Goal: Transaction & Acquisition: Purchase product/service

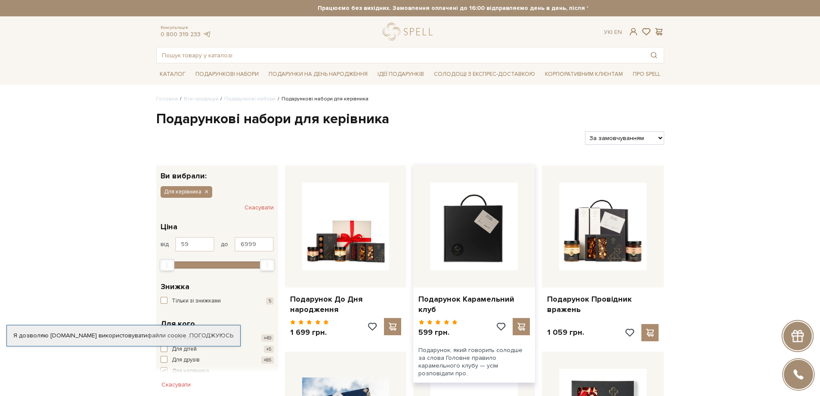
click at [449, 269] on img at bounding box center [474, 226] width 87 height 87
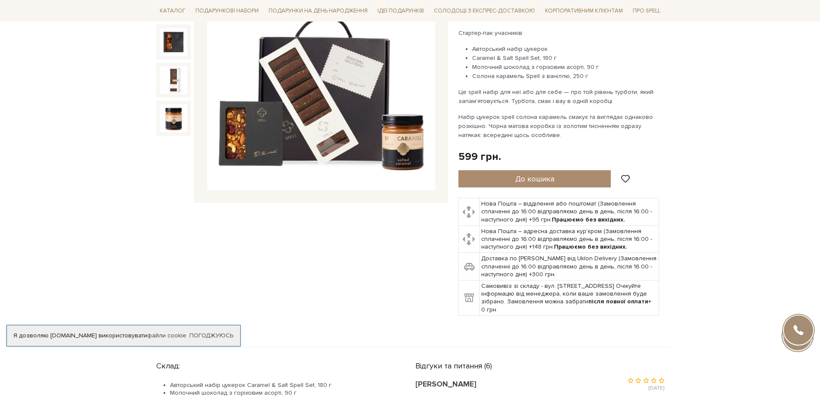
scroll to position [86, 0]
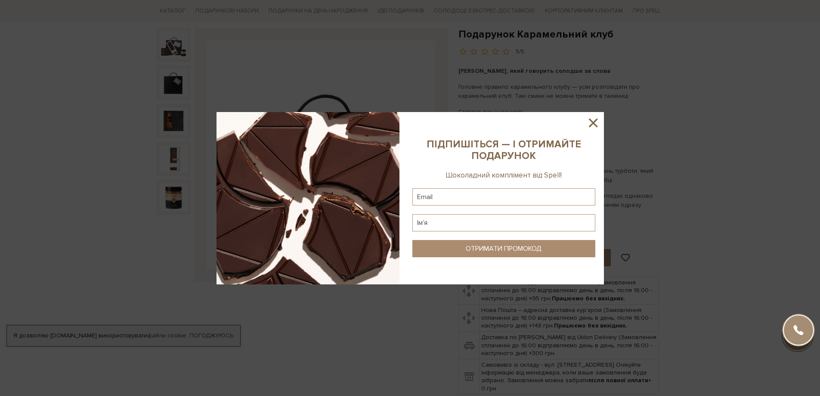
click at [597, 128] on icon at bounding box center [593, 122] width 15 height 15
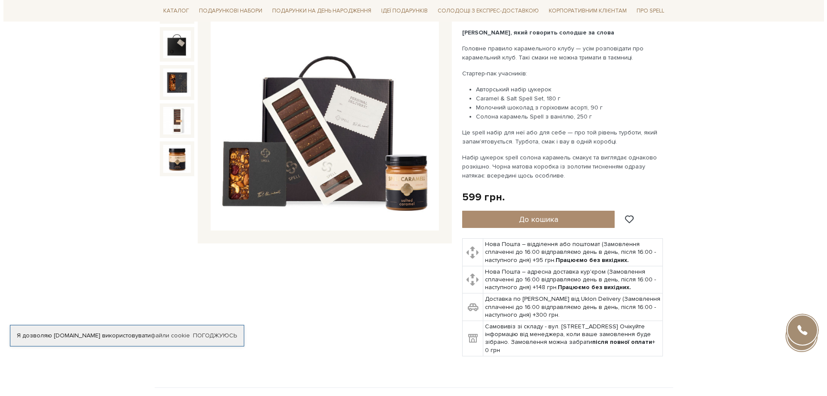
scroll to position [172, 0]
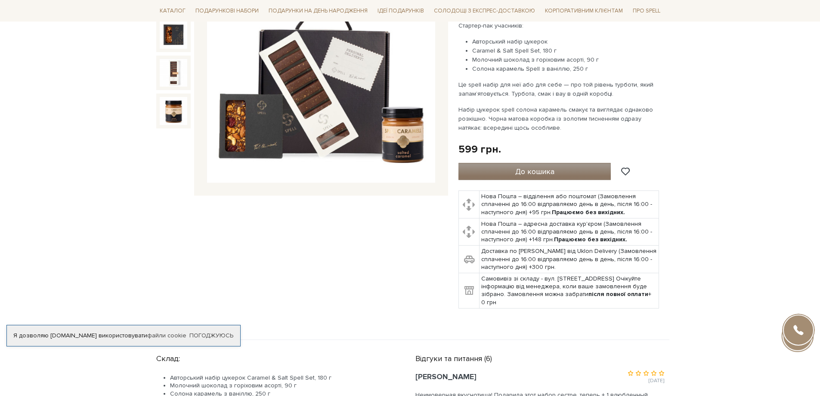
click at [507, 170] on button "До кошика" at bounding box center [535, 171] width 153 height 17
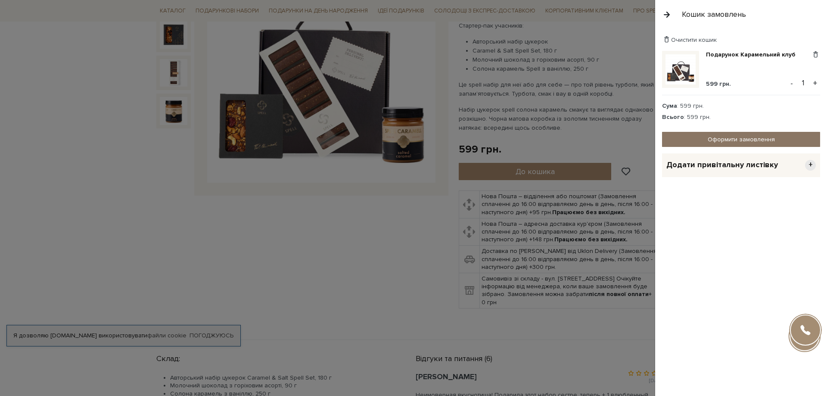
click at [747, 136] on link "Оформити замовлення" at bounding box center [741, 139] width 158 height 15
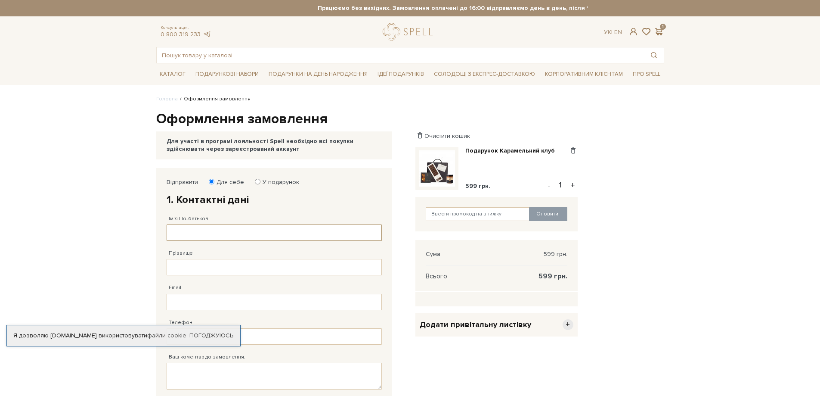
click at [211, 237] on input "Ім'я По-батькові" at bounding box center [274, 232] width 215 height 16
type input "[PERSON_NAME]"
click at [219, 271] on input "Прізвище" at bounding box center [274, 267] width 215 height 16
type input "Наталія"
click at [213, 325] on div "Я дозволяю spellchocolate.com використовувати файли cookie Погоджуюсь" at bounding box center [123, 336] width 234 height 22
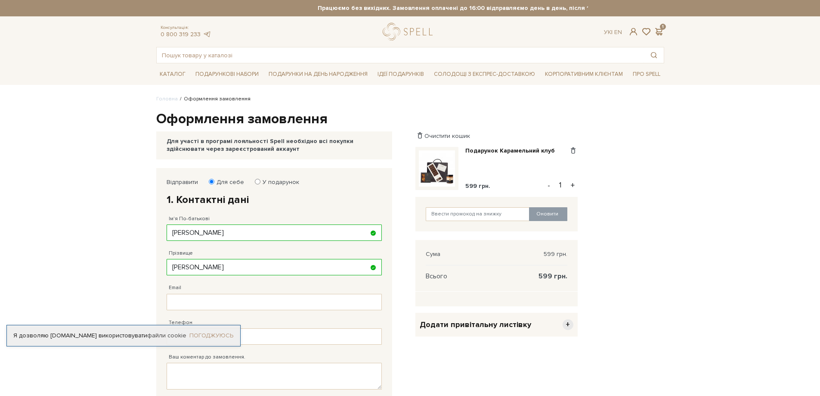
click at [209, 332] on link "Погоджуюсь" at bounding box center [212, 336] width 44 height 8
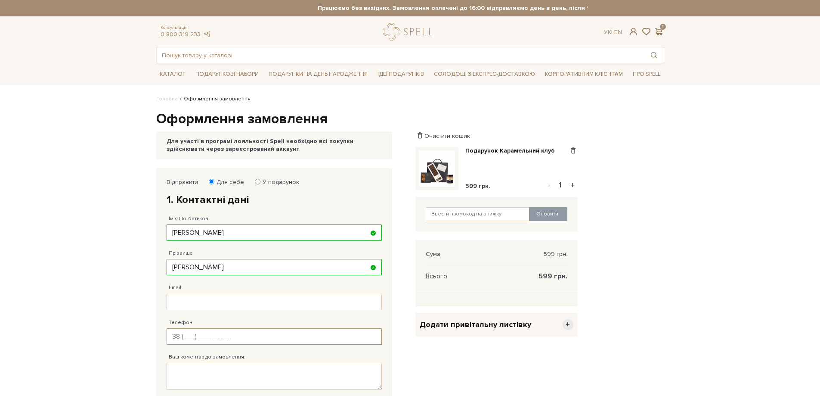
click at [193, 338] on input "Телефон" at bounding box center [274, 336] width 215 height 16
type input "38 (098) 435 72 50"
type input "80984357250@ukr.net"
type input "38 (098) 435 72 50"
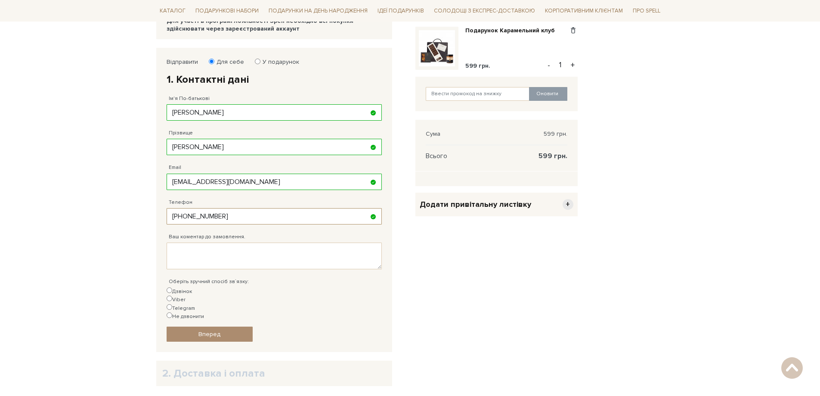
scroll to position [172, 0]
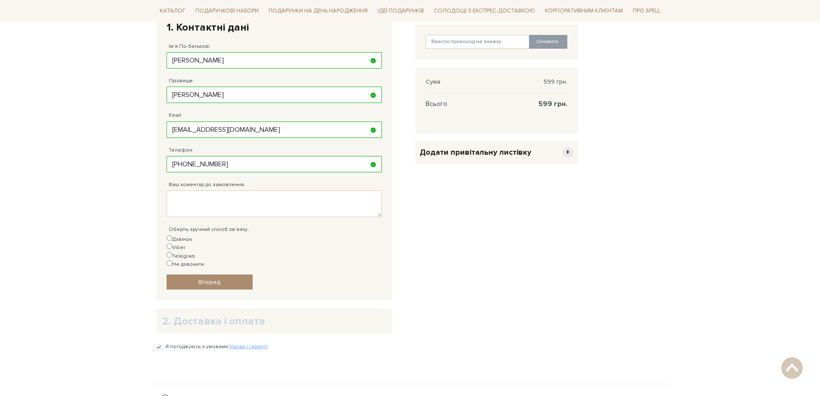
click at [183, 238] on label "Дзвінок" at bounding box center [179, 239] width 25 height 8
click at [172, 238] on input "Дзвінок" at bounding box center [170, 238] width 6 height 6
radio input "true"
click at [188, 274] on link "Вперед" at bounding box center [210, 281] width 86 height 15
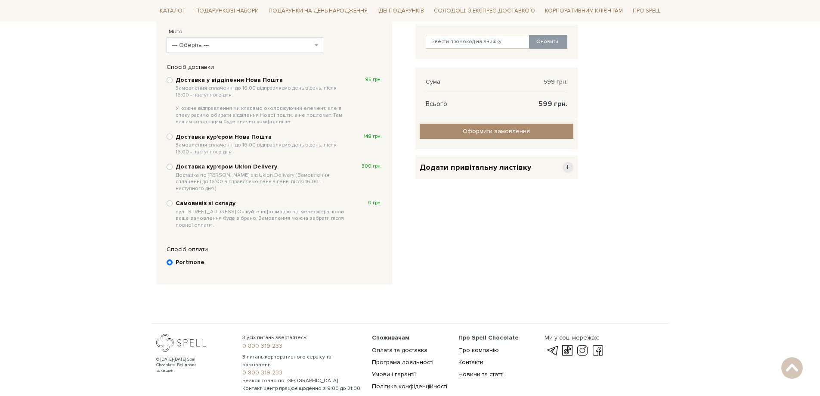
scroll to position [168, 0]
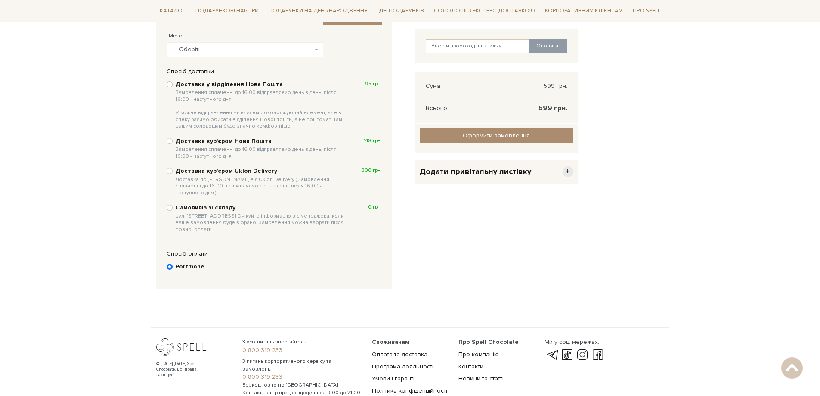
click at [249, 50] on span "--- Оберіть ---" at bounding box center [242, 49] width 141 height 9
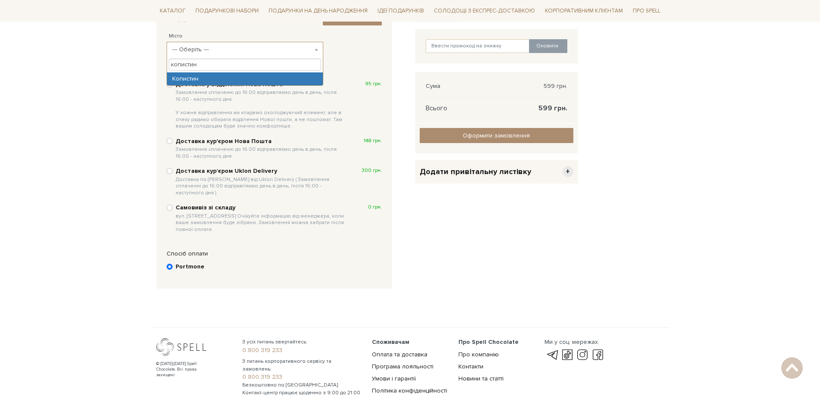
type input "копистин"
select select "Копистин"
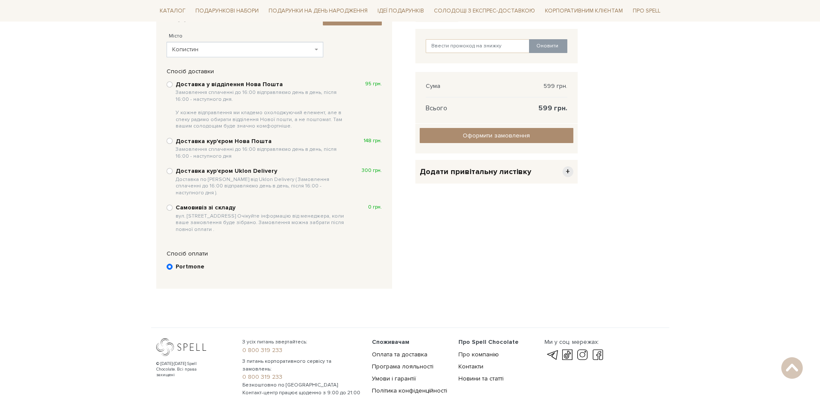
click at [168, 81] on div "Доставка у відділення Нова Пошта Замовлення сплаченні до 16:00 відправляємо ден…" at bounding box center [274, 105] width 215 height 51
click at [171, 85] on input "Доставка у відділення Нова Пошта Замовлення сплаченні до 16:00 відправляємо ден…" at bounding box center [170, 84] width 6 height 6
radio input "true"
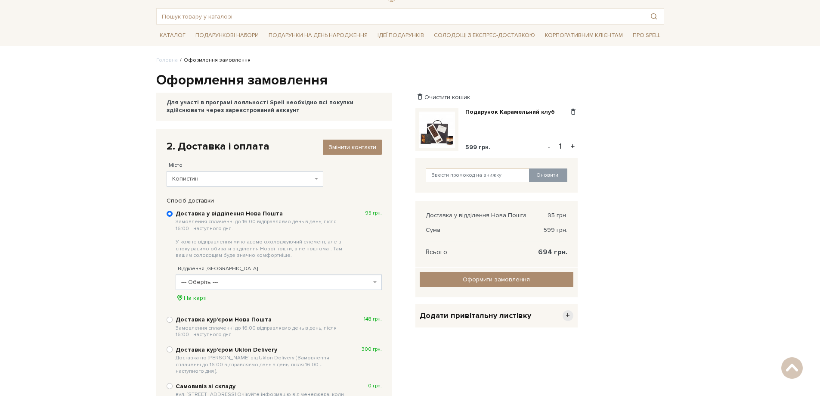
scroll to position [0, 0]
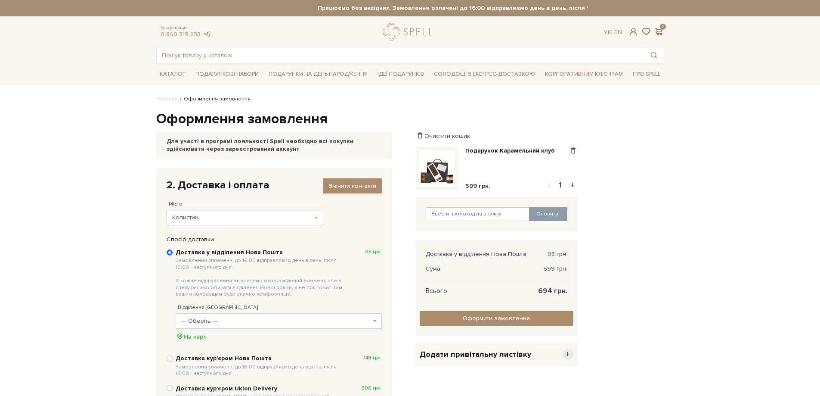
scroll to position [172, 0]
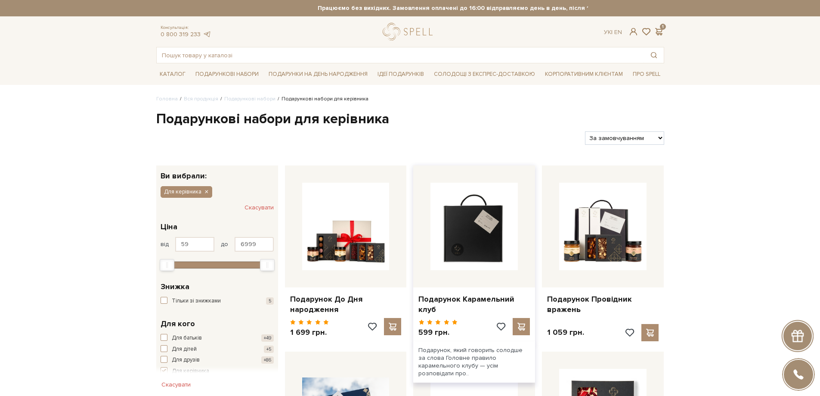
click at [455, 270] on img at bounding box center [474, 226] width 87 height 87
